Goal: Task Accomplishment & Management: Manage account settings

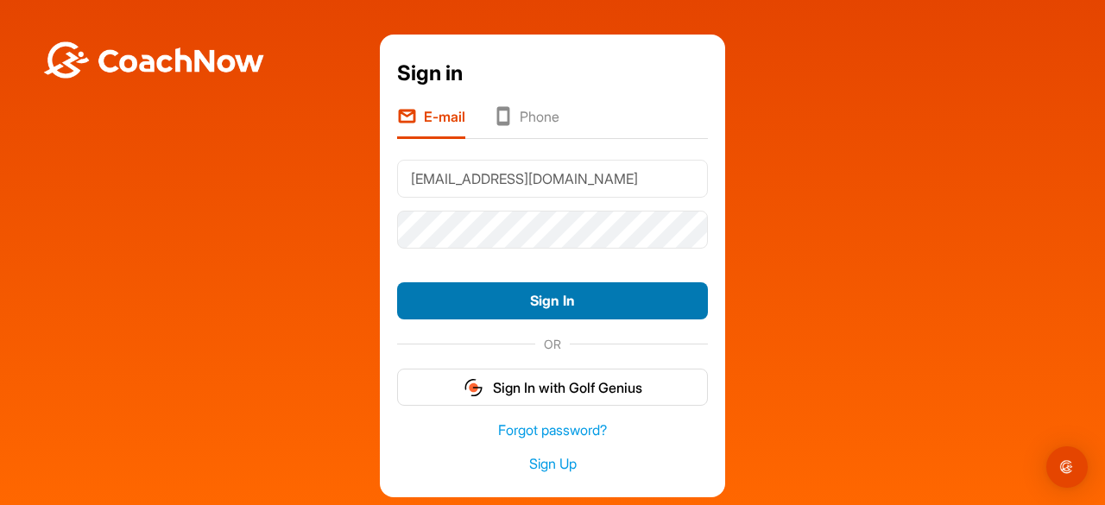
type input "ruthhocking49@gmail.com"
click at [551, 298] on button "Sign In" at bounding box center [552, 300] width 311 height 37
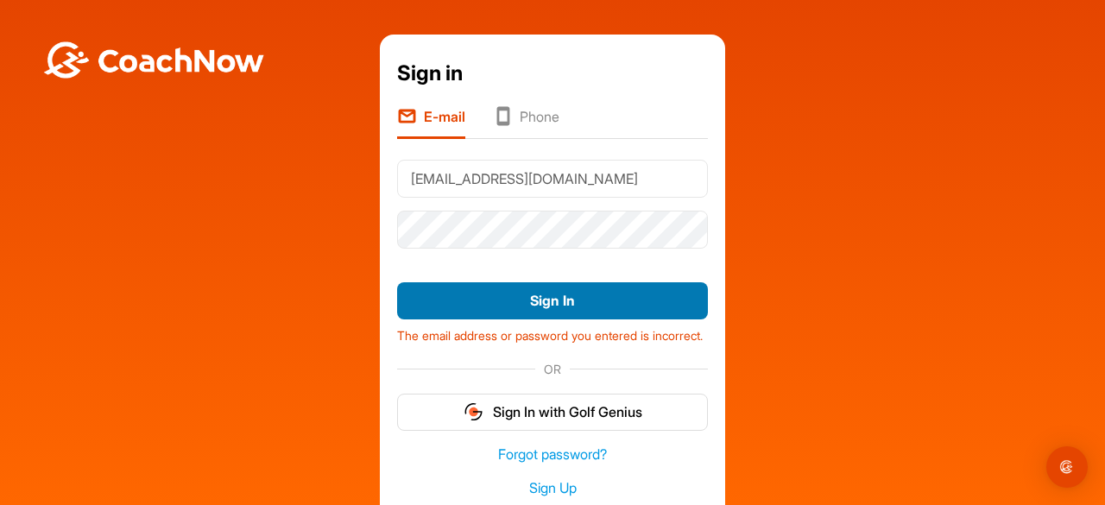
click at [547, 292] on button "Sign In" at bounding box center [552, 300] width 311 height 37
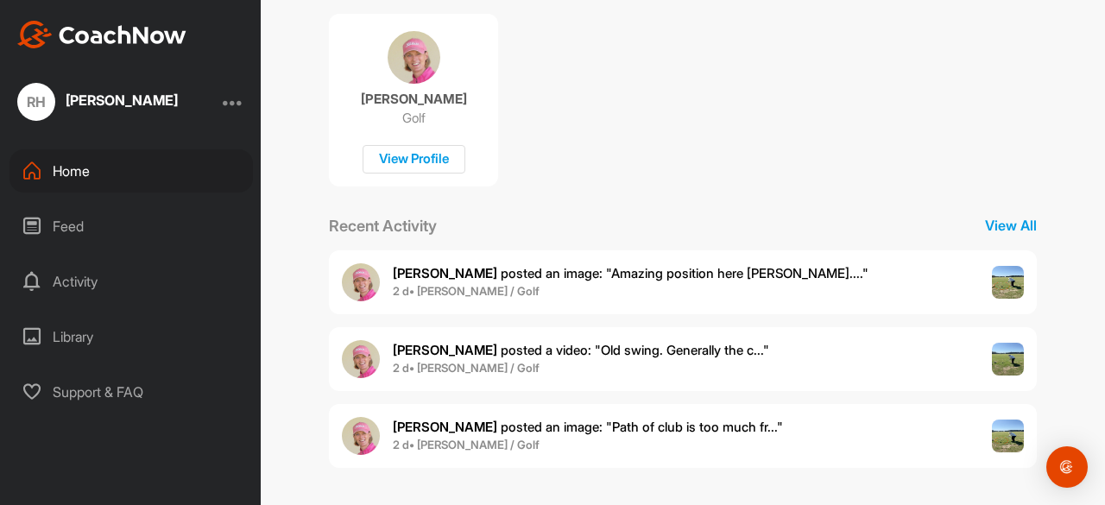
scroll to position [349, 0]
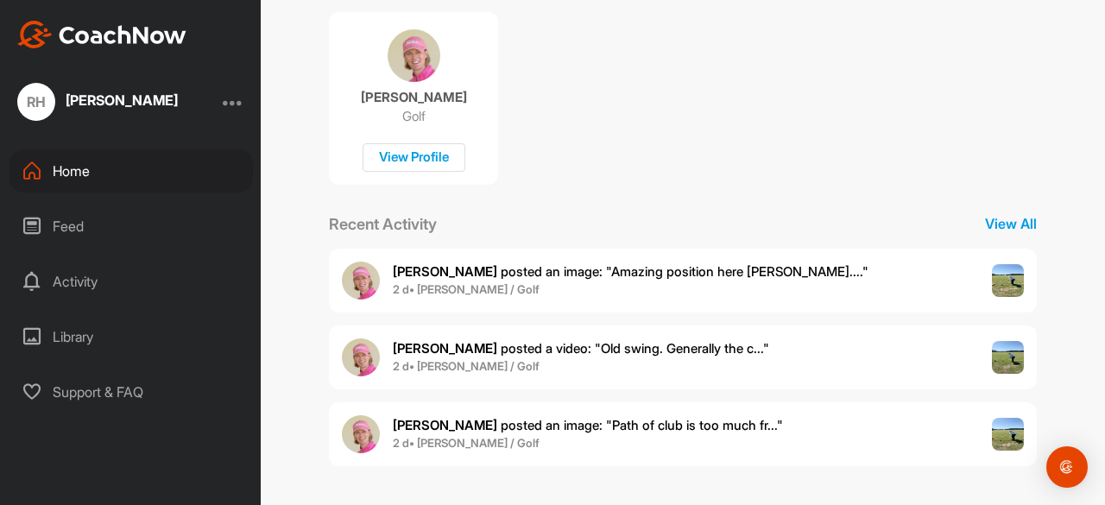
click at [676, 264] on span "[PERSON_NAME] posted an image : " Amazing position here [PERSON_NAME].... "" at bounding box center [631, 271] width 476 height 16
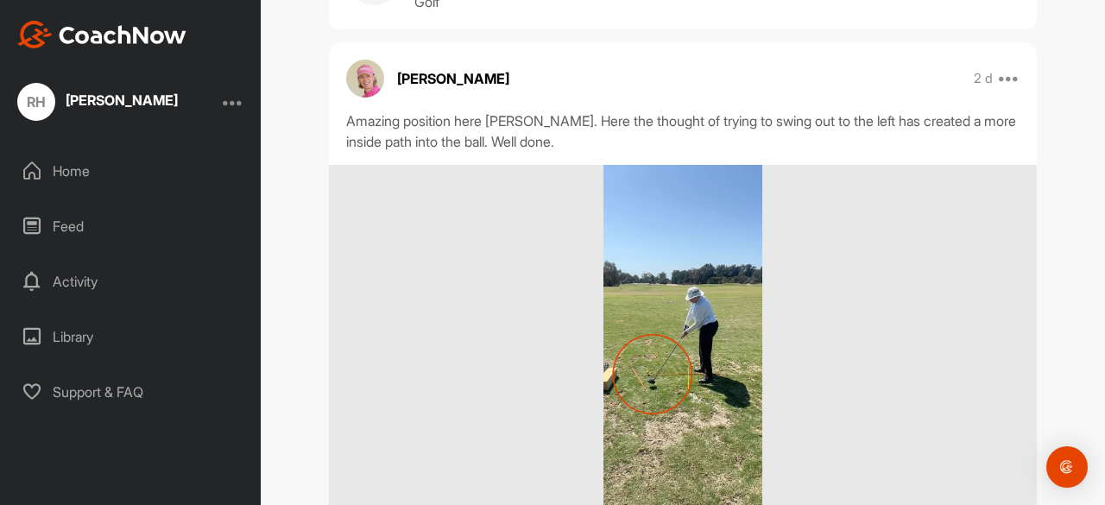
scroll to position [116, 0]
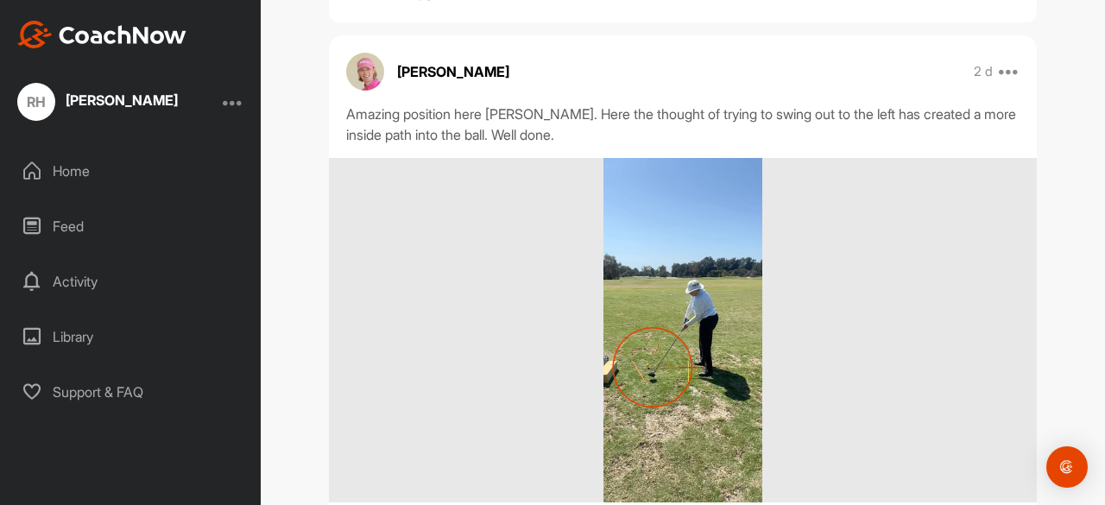
click at [228, 99] on div "RH [PERSON_NAME]" at bounding box center [130, 102] width 261 height 38
click at [36, 95] on div "RH" at bounding box center [36, 102] width 38 height 38
click at [60, 172] on div "Home" at bounding box center [130, 170] width 243 height 43
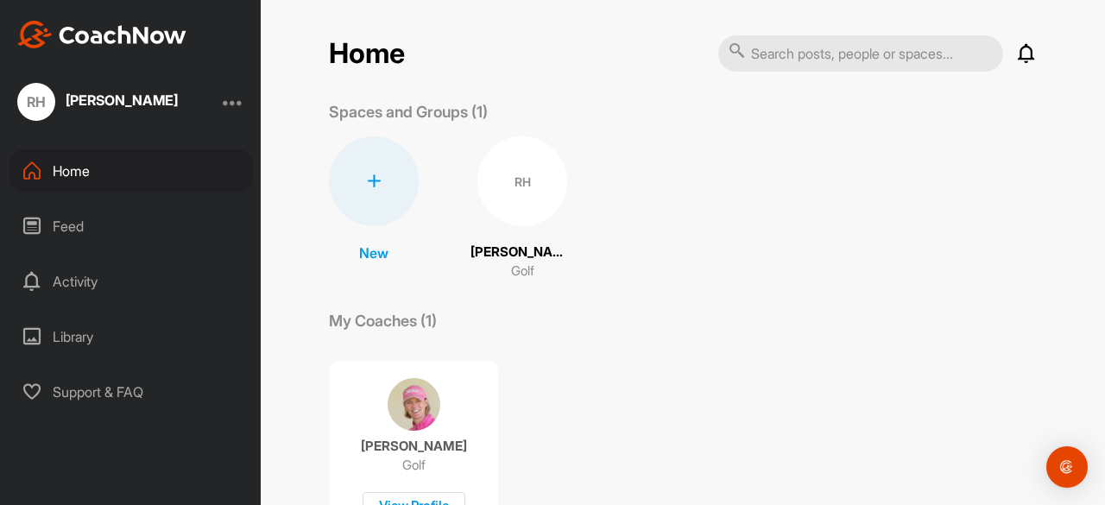
click at [229, 100] on div at bounding box center [233, 102] width 21 height 21
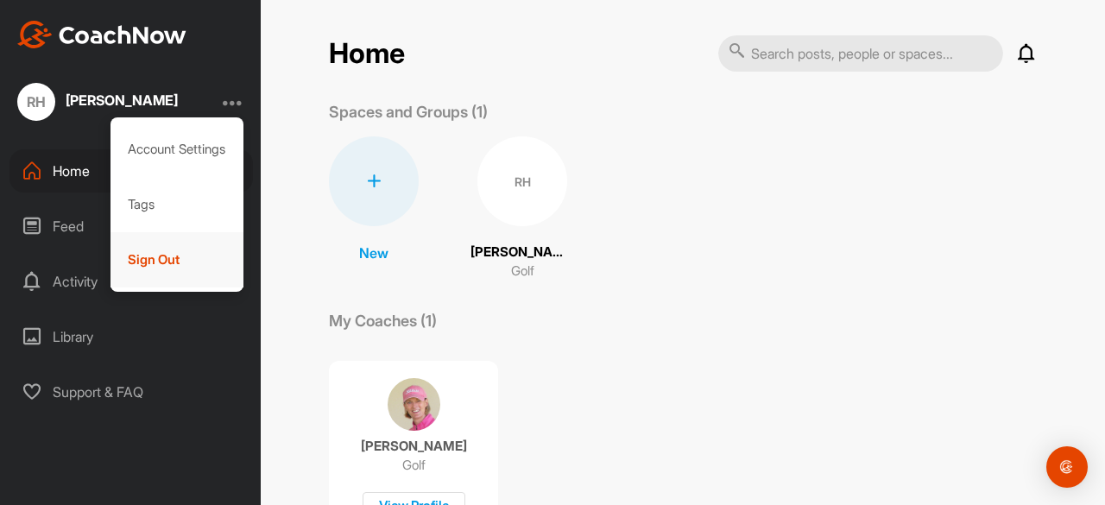
click at [136, 254] on div "Sign Out" at bounding box center [178, 259] width 134 height 55
